Goal: Communication & Community: Connect with others

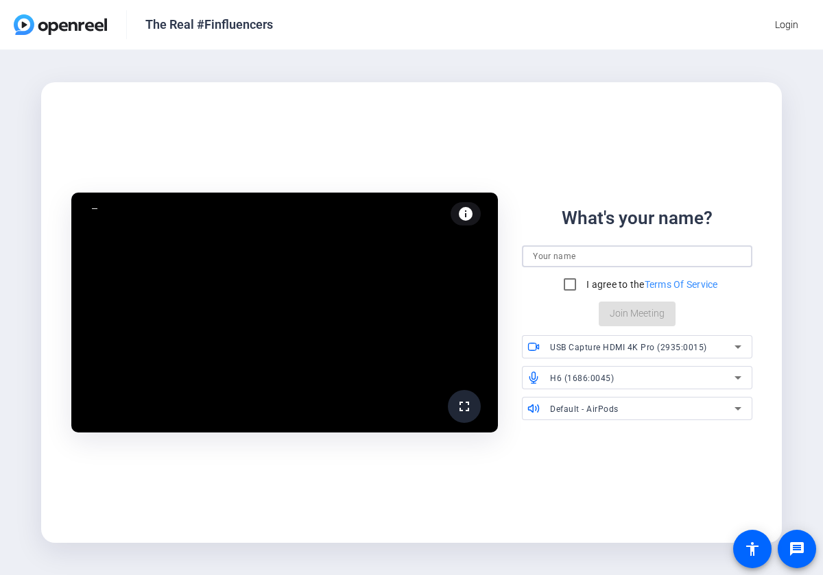
click at [559, 255] on input at bounding box center [637, 256] width 208 height 16
type input "[PERSON_NAME]"
click at [569, 287] on input "I agree to the Terms Of Service" at bounding box center [569, 284] width 27 height 27
checkbox input "true"
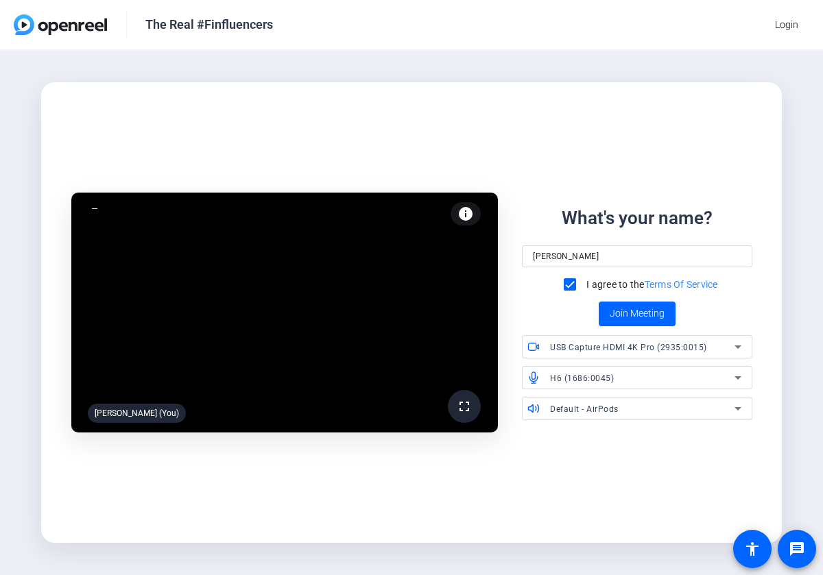
click at [613, 353] on div "USB Capture HDMI 4K Pro (2935:0015)" at bounding box center [642, 347] width 184 height 17
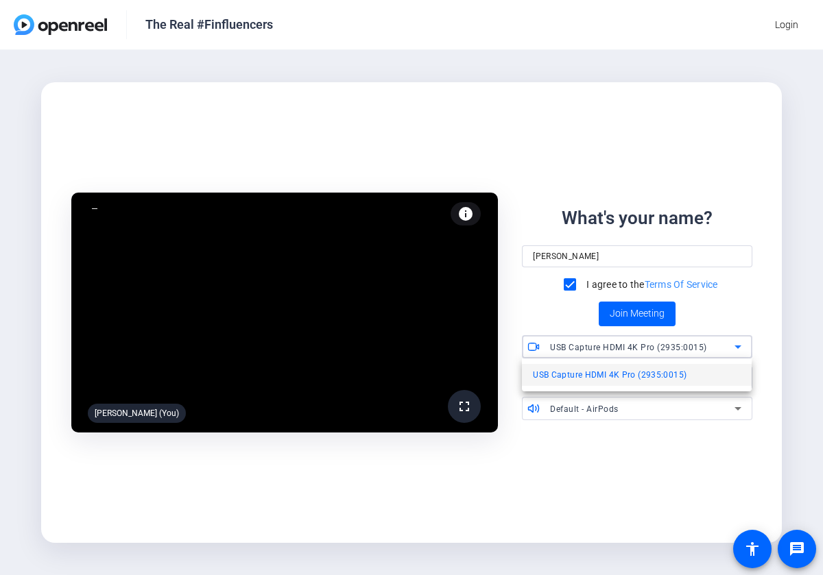
click at [613, 352] on div at bounding box center [411, 287] width 823 height 575
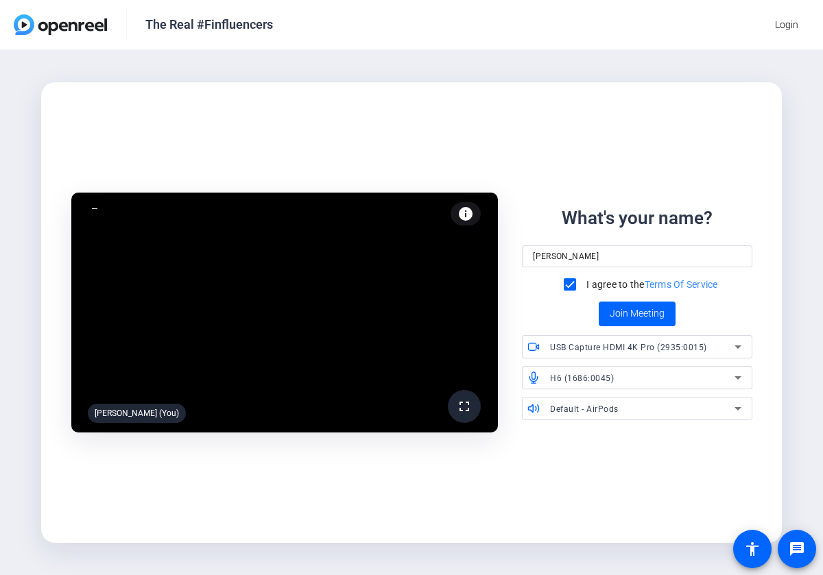
click at [624, 413] on div "Default - AirPods" at bounding box center [642, 408] width 184 height 17
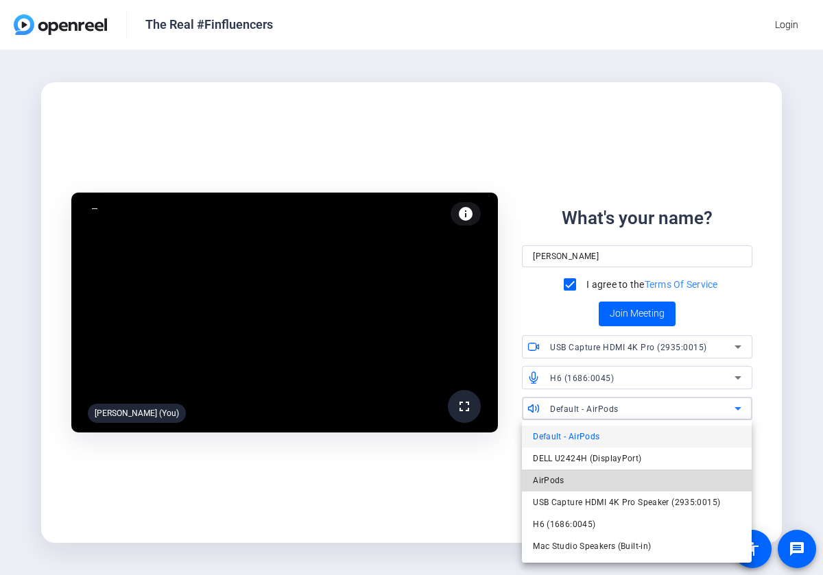
click at [580, 486] on mat-option "AirPods" at bounding box center [637, 481] width 230 height 22
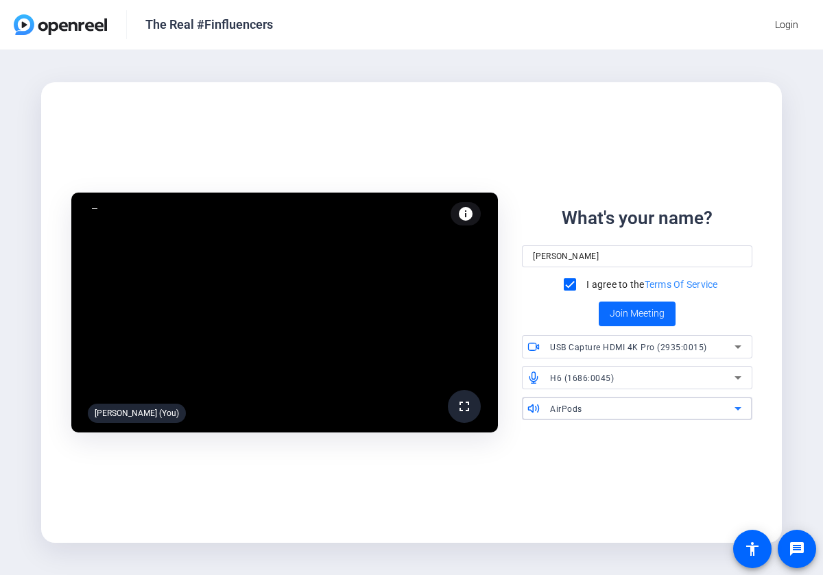
click at [648, 316] on span "Join Meeting" at bounding box center [636, 313] width 55 height 14
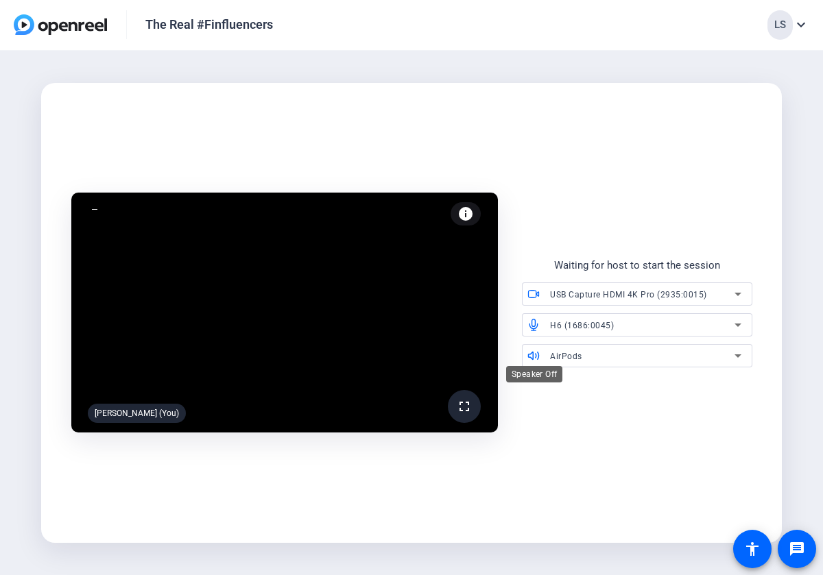
click at [535, 353] on icon at bounding box center [533, 356] width 12 height 12
click at [535, 356] on icon at bounding box center [533, 356] width 12 height 12
click at [537, 335] on div "Mute" at bounding box center [534, 343] width 31 height 16
click at [533, 326] on icon at bounding box center [533, 325] width 12 height 12
click at [533, 293] on icon at bounding box center [533, 294] width 12 height 12
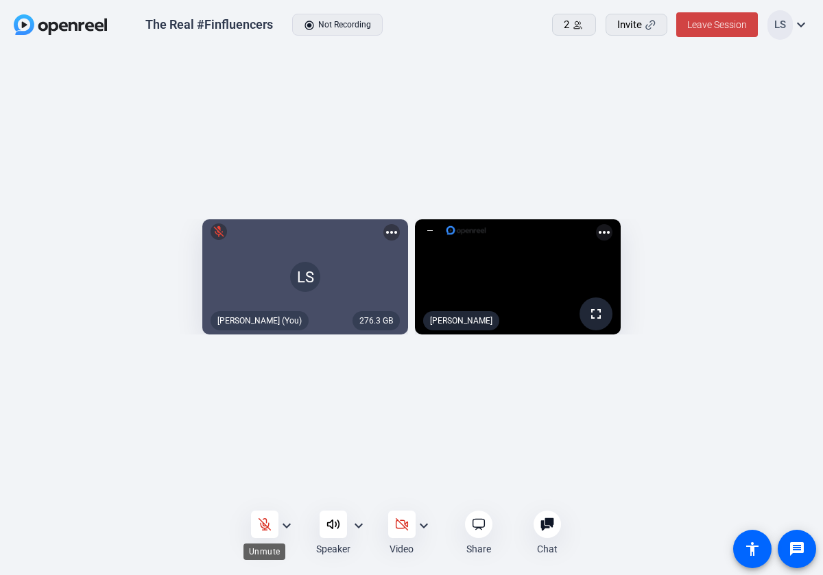
click at [264, 528] on icon at bounding box center [264, 525] width 12 height 12
click at [397, 526] on icon at bounding box center [402, 525] width 14 height 14
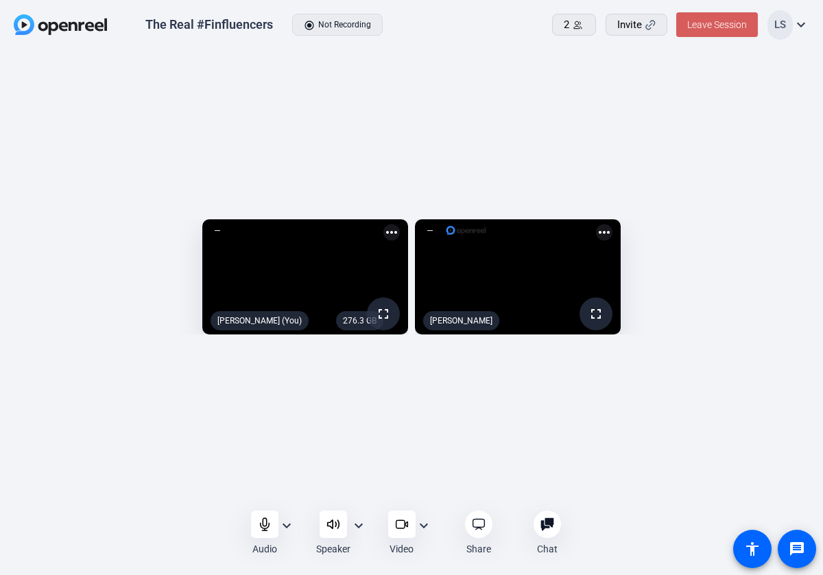
click at [710, 15] on span at bounding box center [717, 24] width 82 height 33
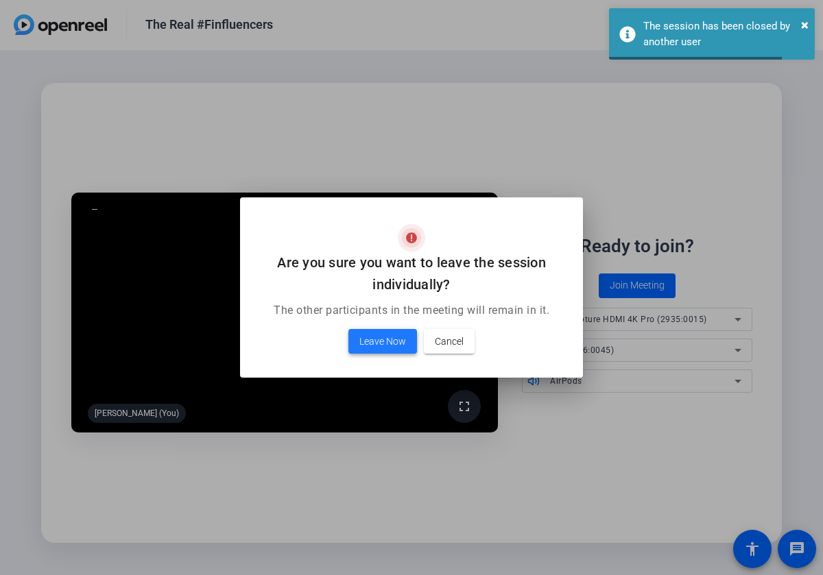
click at [391, 349] on span "Leave Now" at bounding box center [382, 341] width 47 height 16
